Goal: Information Seeking & Learning: Understand process/instructions

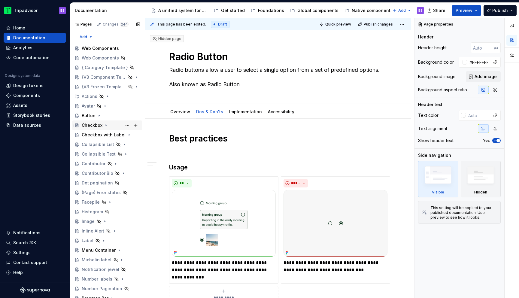
click at [106, 124] on icon "Page tree" at bounding box center [106, 125] width 5 height 5
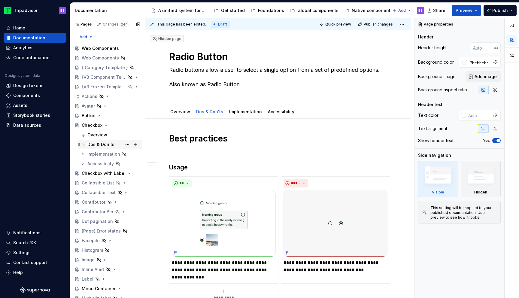
click at [108, 144] on div "Dos & Don'ts" at bounding box center [100, 144] width 27 height 6
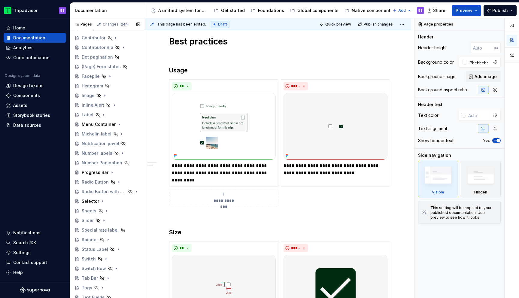
scroll to position [169, 0]
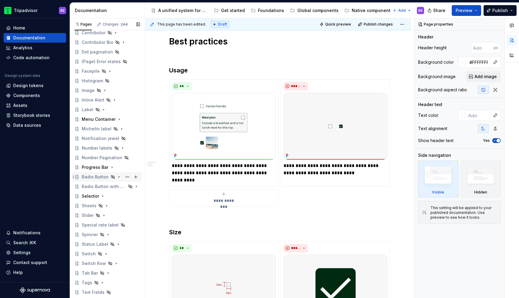
click at [118, 176] on icon "Page tree" at bounding box center [118, 176] width 5 height 5
click at [107, 196] on div "Dos & Don'ts" at bounding box center [100, 196] width 27 height 6
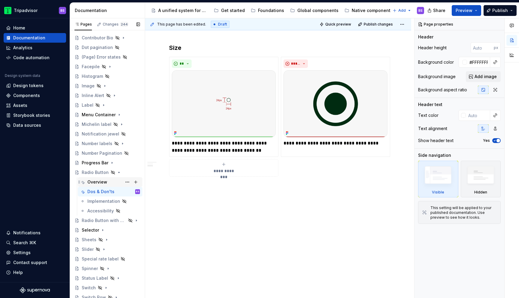
scroll to position [174, 0]
click at [118, 172] on icon "Page tree" at bounding box center [118, 171] width 5 height 5
click at [120, 182] on icon "Page tree" at bounding box center [119, 181] width 5 height 5
click at [117, 201] on div "Dos & Don'ts" at bounding box center [113, 200] width 53 height 8
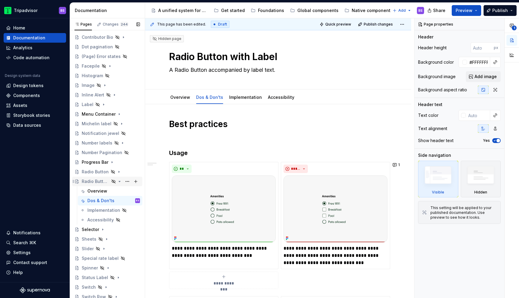
click at [118, 181] on icon "Page tree" at bounding box center [119, 181] width 5 height 5
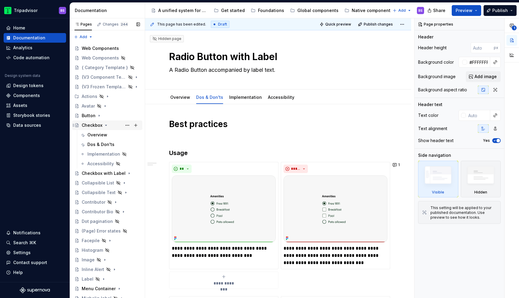
click at [106, 125] on icon "Page tree" at bounding box center [106, 125] width 2 height 1
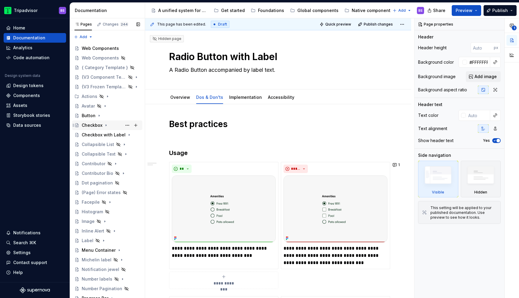
type textarea "*"
